Goal: Task Accomplishment & Management: Use online tool/utility

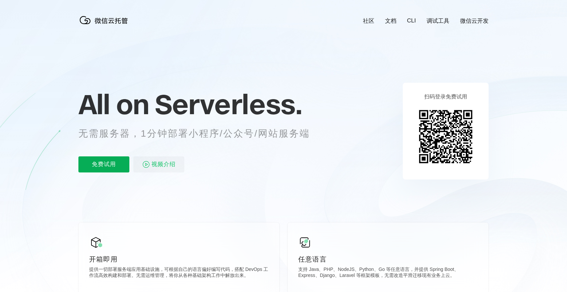
click at [115, 161] on p "免费试用" at bounding box center [103, 164] width 51 height 16
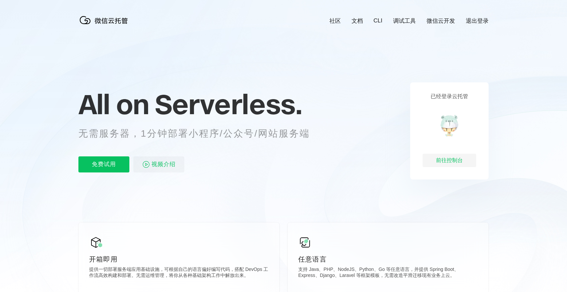
scroll to position [0, 1191]
click at [358, 20] on link "文档" at bounding box center [356, 21] width 11 height 8
click at [441, 159] on div "前往控制台" at bounding box center [449, 160] width 54 height 13
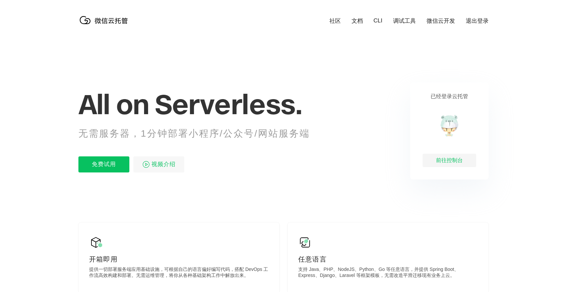
scroll to position [0, 1191]
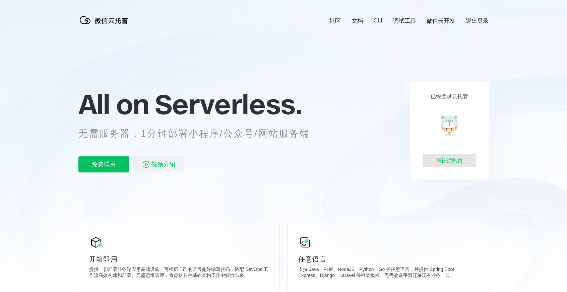
click at [442, 162] on div "前往控制台" at bounding box center [449, 160] width 54 height 13
